Goal: Task Accomplishment & Management: Manage account settings

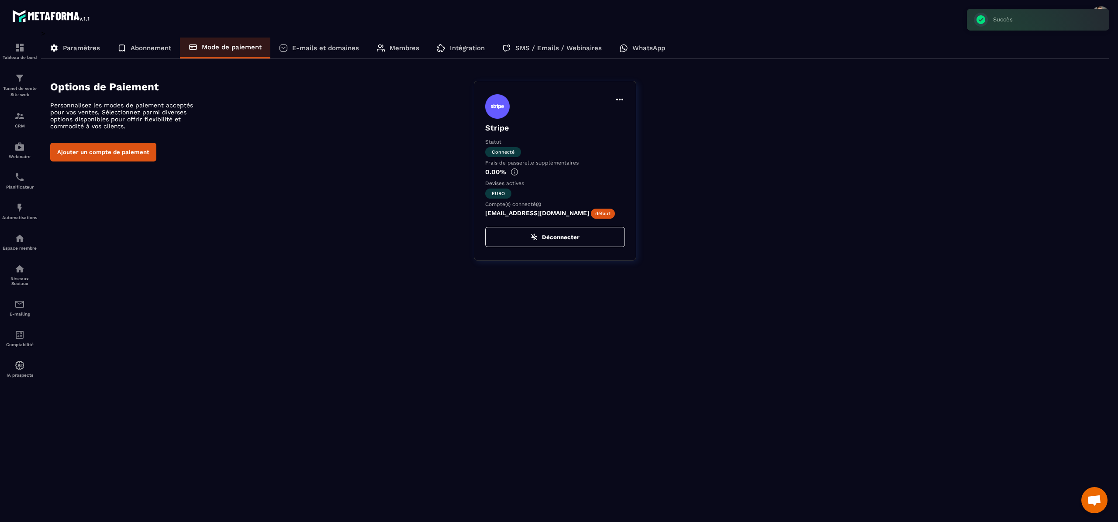
scroll to position [136, 0]
click at [325, 47] on p "E-mails et domaines" at bounding box center [325, 48] width 67 height 8
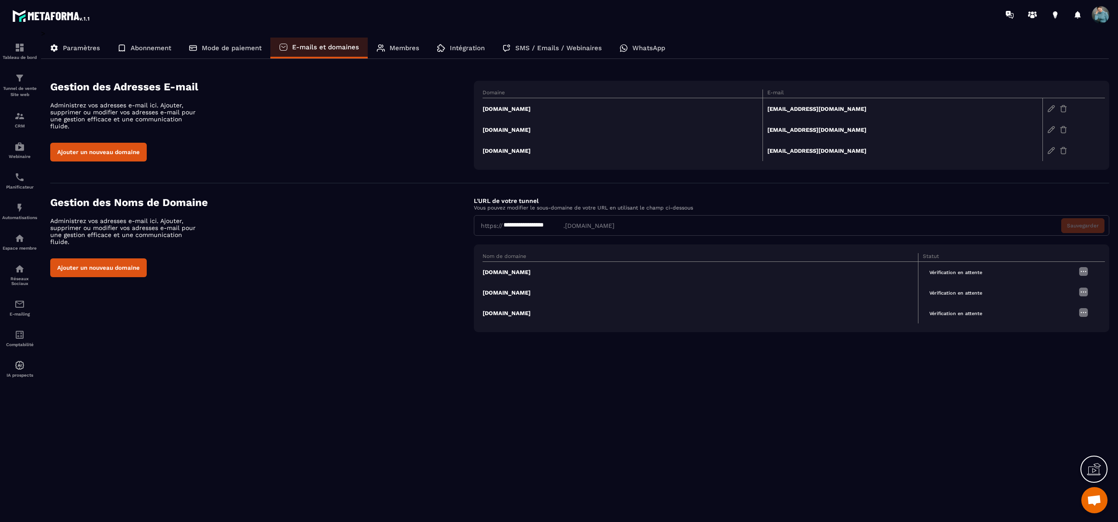
click at [404, 46] on p "Membres" at bounding box center [404, 48] width 30 height 8
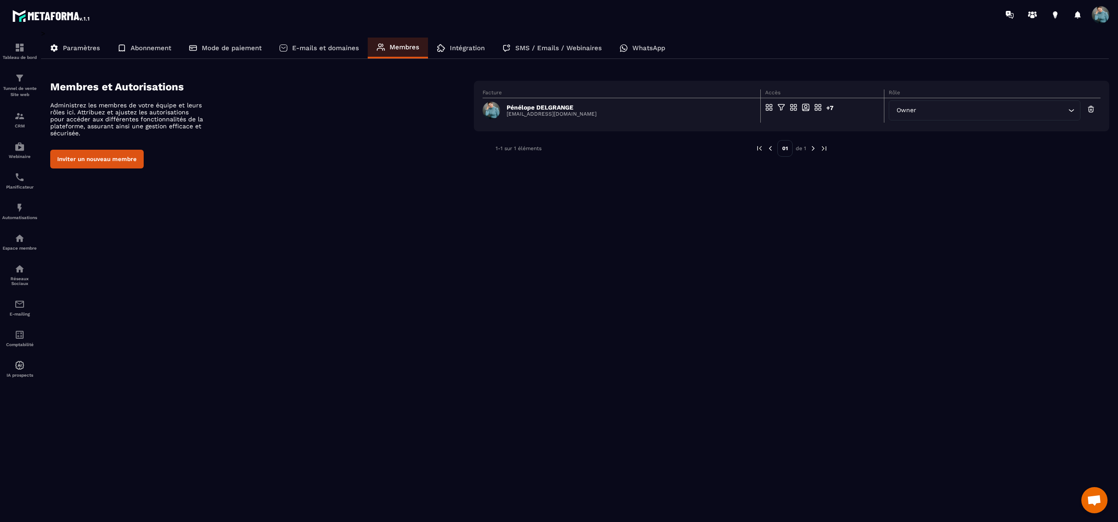
click at [467, 45] on p "Intégration" at bounding box center [467, 48] width 35 height 8
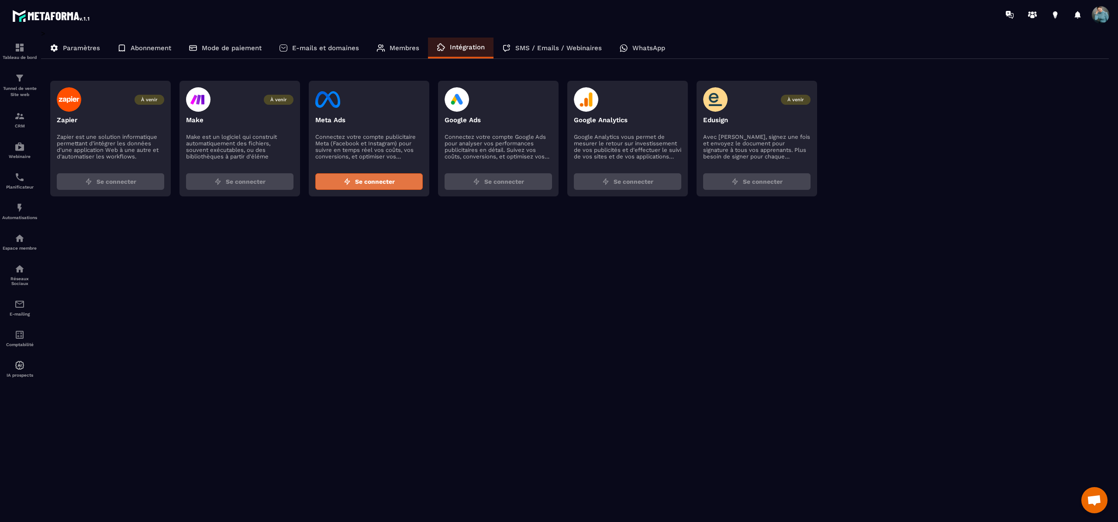
click at [393, 182] on span "Se connecter" at bounding box center [375, 181] width 40 height 9
